Goal: Task Accomplishment & Management: Manage account settings

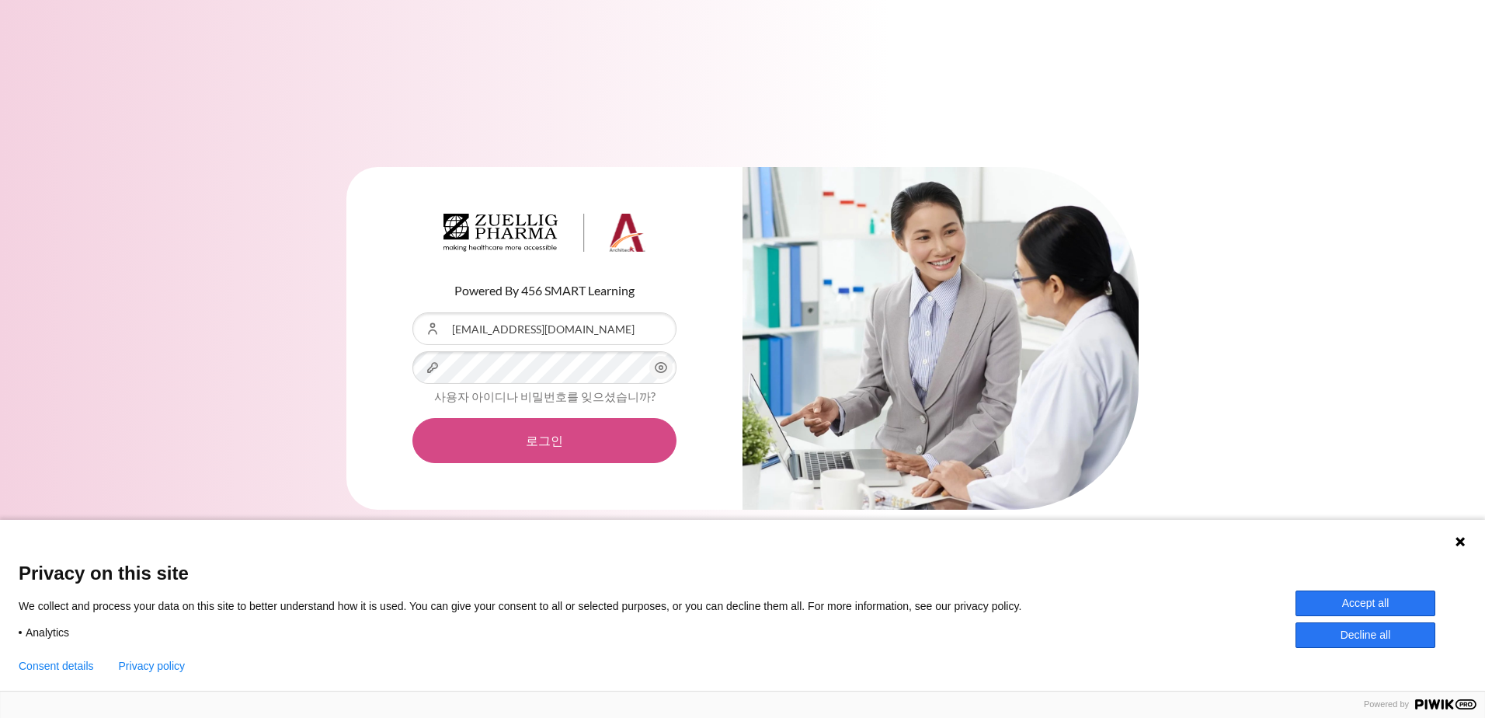
click at [530, 443] on button "로그인" at bounding box center [544, 440] width 264 height 45
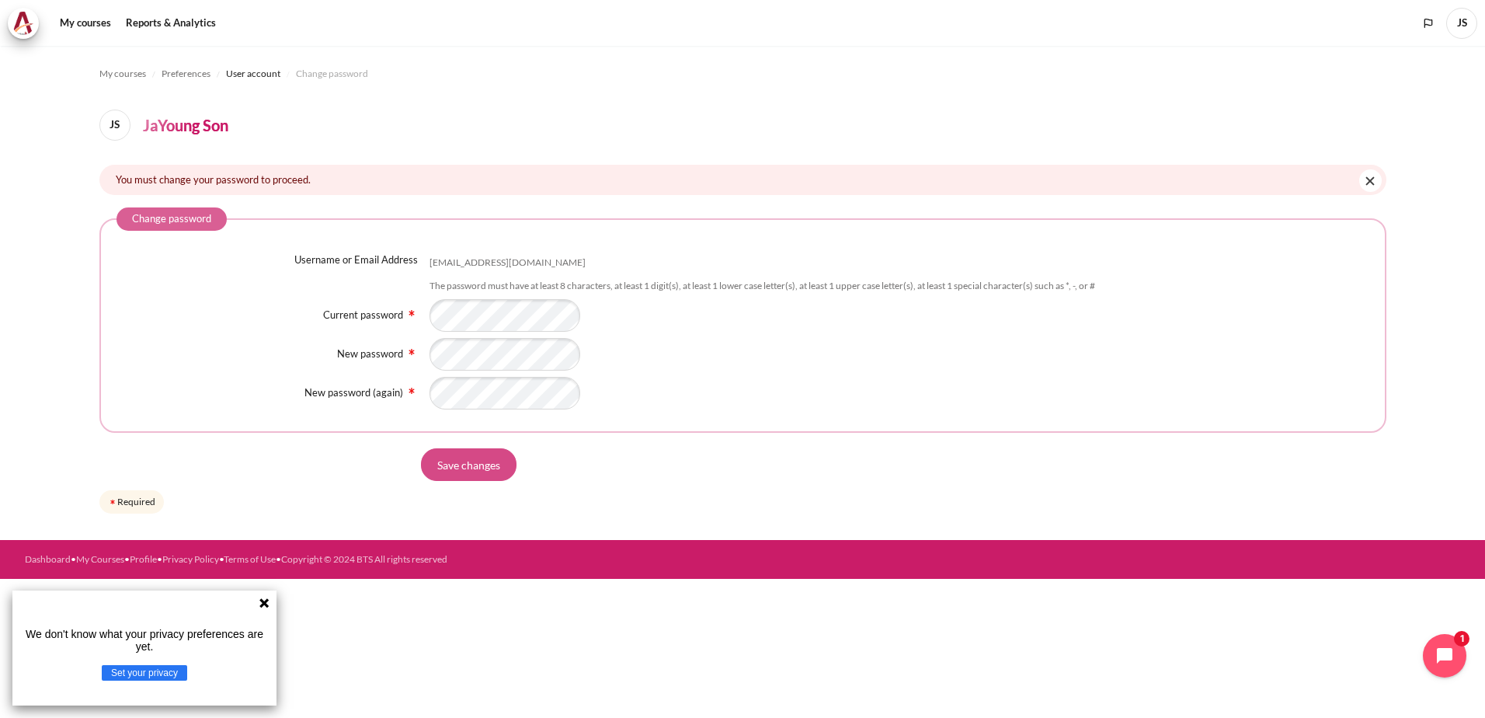
click at [483, 464] on input "Save changes" at bounding box center [469, 464] width 96 height 33
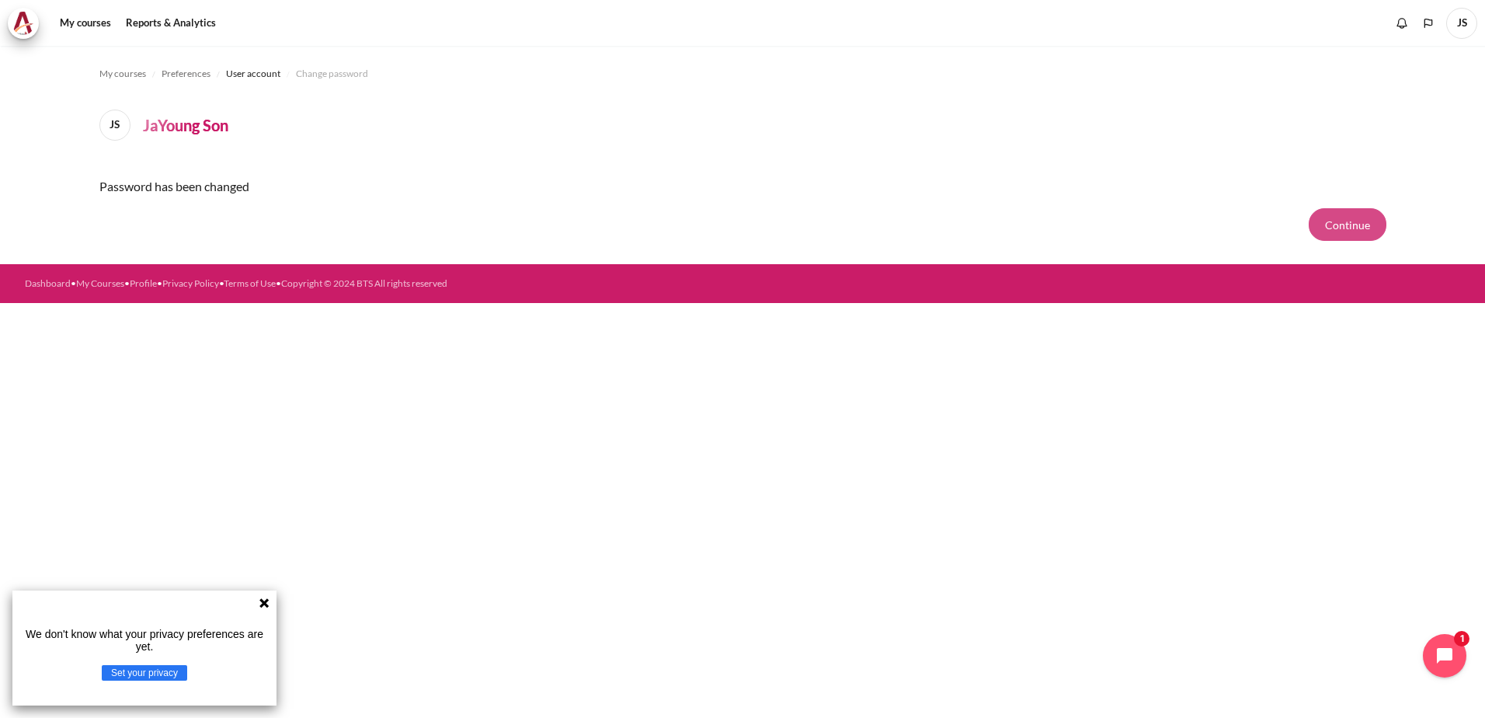
click at [1341, 227] on button "Continue" at bounding box center [1348, 224] width 78 height 33
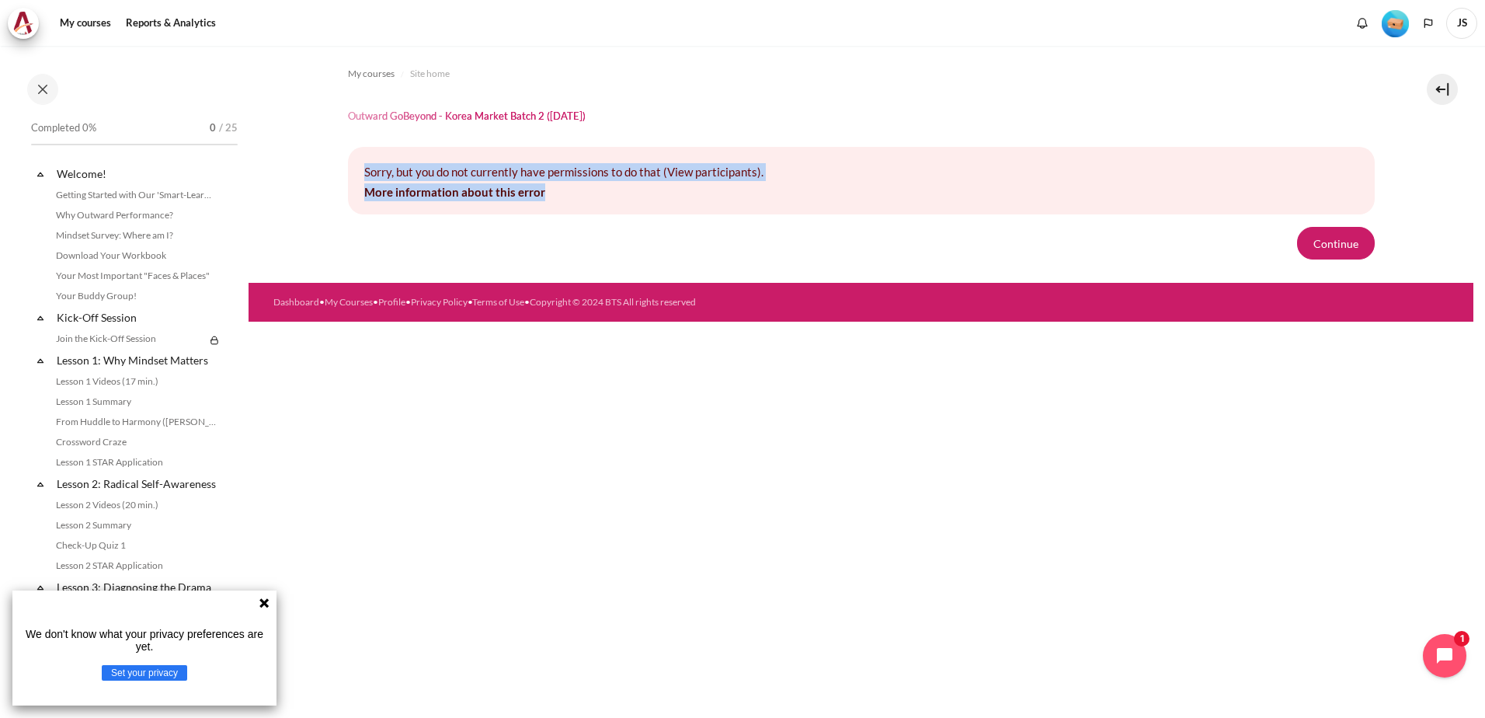
drag, startPoint x: 564, startPoint y: 197, endPoint x: 353, endPoint y: 169, distance: 212.3
click at [353, 169] on div "Sorry, but you do not currently have permissions to do that (View participants)…" at bounding box center [861, 181] width 1027 height 68
copy div "Sorry, but you do not currently have permissions to do that (View participants)…"
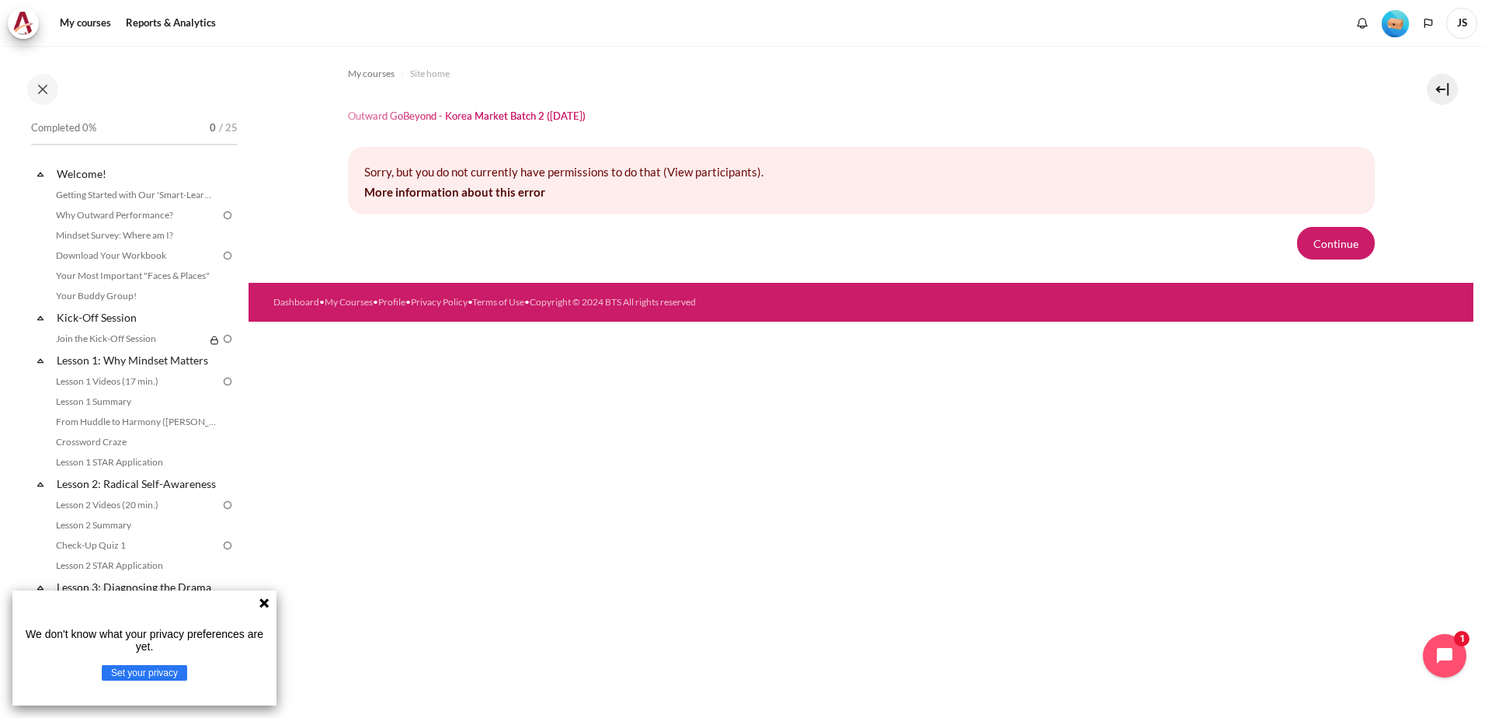
click at [819, 498] on div "My courses Site home Outward GoBeyond - Korea Market Batch 2 ([DATE]) Sorry, bu…" at bounding box center [861, 382] width 1225 height 672
drag, startPoint x: 895, startPoint y: 628, endPoint x: 895, endPoint y: 642, distance: 13.2
click at [895, 628] on div "My courses Site home Outward GoBeyond - Korea Market Batch 2 ([DATE]) Sorry, bu…" at bounding box center [861, 382] width 1225 height 672
